Goal: Task Accomplishment & Management: Use online tool/utility

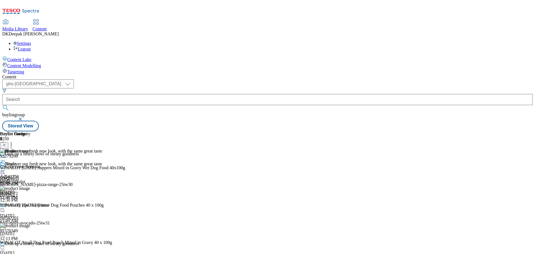
select select "ghs-[GEOGRAPHIC_DATA]"
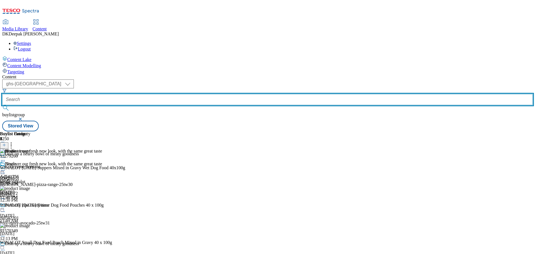
click at [131, 94] on input "text" at bounding box center [267, 99] width 530 height 11
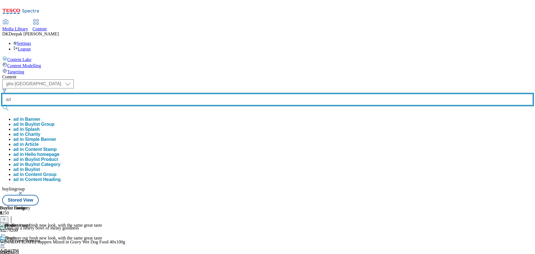
paste input "541756"
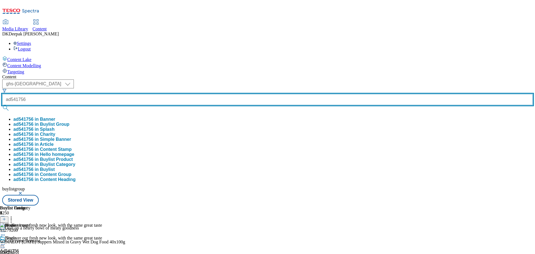
type input "ad541756"
click at [2, 105] on button "submit" at bounding box center [6, 108] width 8 height 6
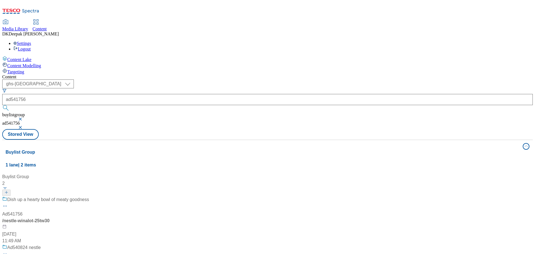
click at [89, 217] on div "/ nestle-winalot-25tw30" at bounding box center [45, 220] width 87 height 7
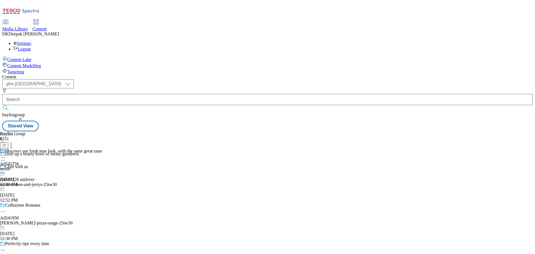
click at [102, 166] on div "nestle" at bounding box center [51, 168] width 102 height 5
click at [30, 166] on div "nestle-winalot" at bounding box center [15, 168] width 30 height 5
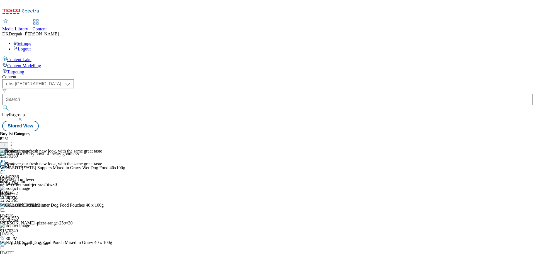
click at [6, 167] on icon at bounding box center [3, 170] width 6 height 6
click at [46, 218] on span "Open Preview Url" at bounding box center [31, 220] width 29 height 4
click at [3, 170] on circle at bounding box center [3, 170] width 1 height 1
click at [30, 225] on span "Publish" at bounding box center [23, 227] width 12 height 4
